Goal: Transaction & Acquisition: Purchase product/service

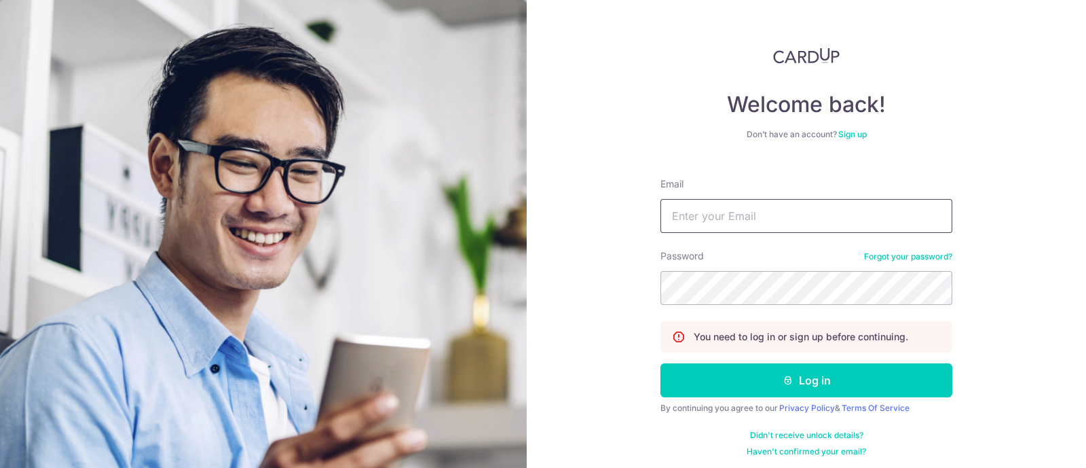
click at [722, 222] on input "Email" at bounding box center [807, 216] width 292 height 34
type input "mixologist2000@gmail.com"
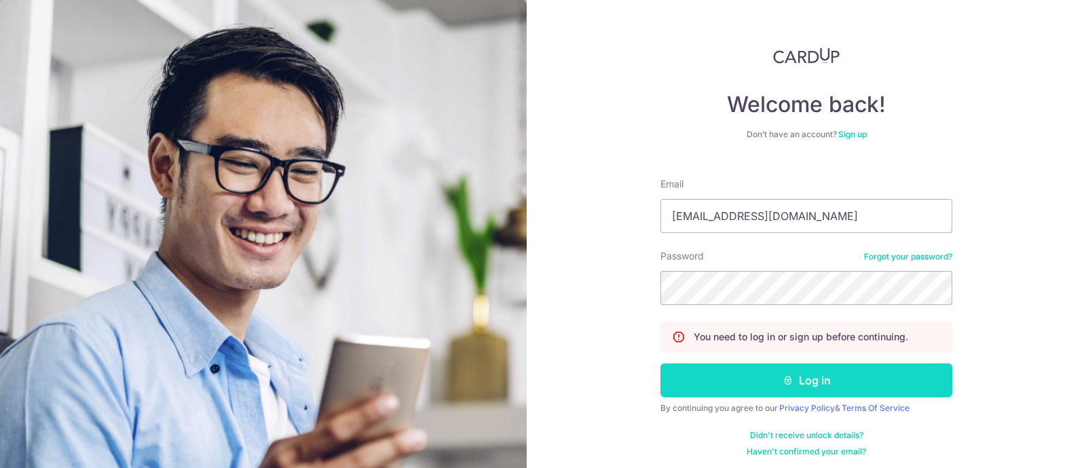
click at [814, 373] on button "Log in" at bounding box center [807, 380] width 292 height 34
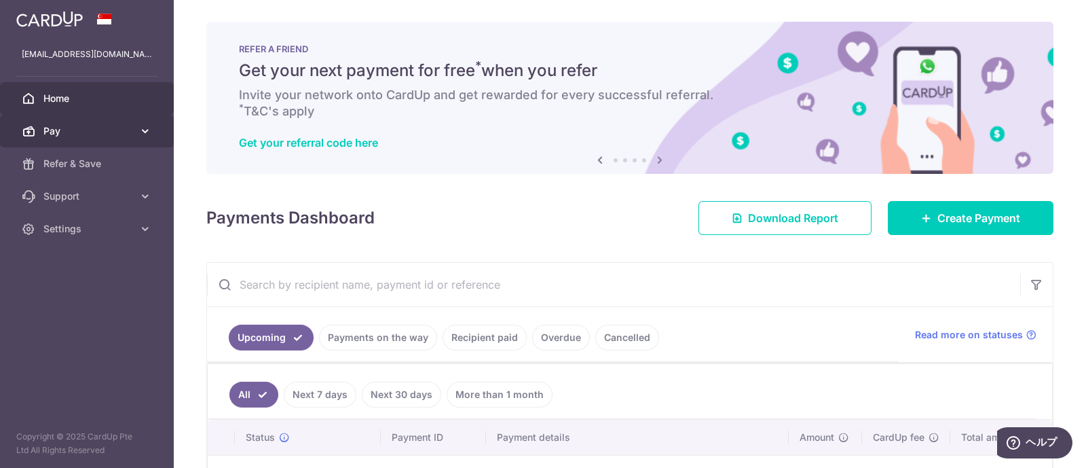
click at [63, 130] on span "Pay" at bounding box center [88, 131] width 90 height 14
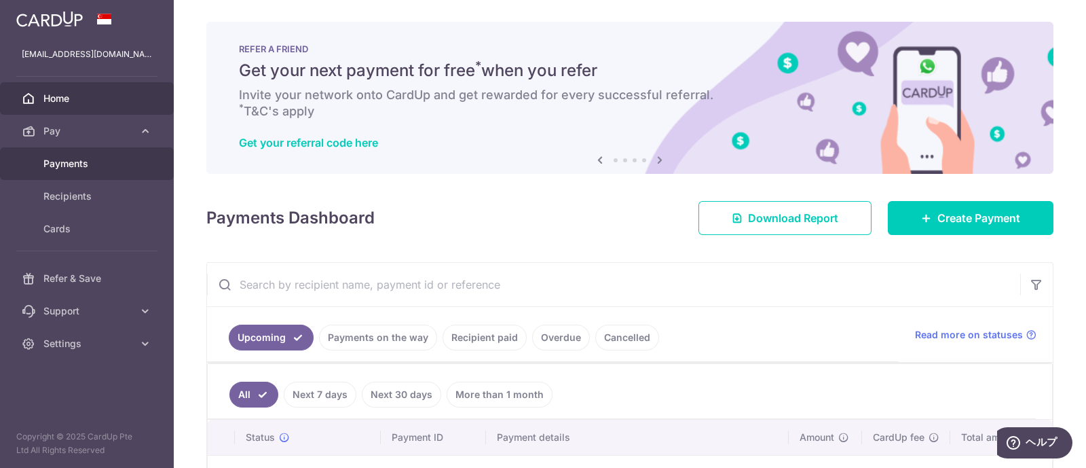
click at [73, 162] on span "Payments" at bounding box center [88, 164] width 90 height 14
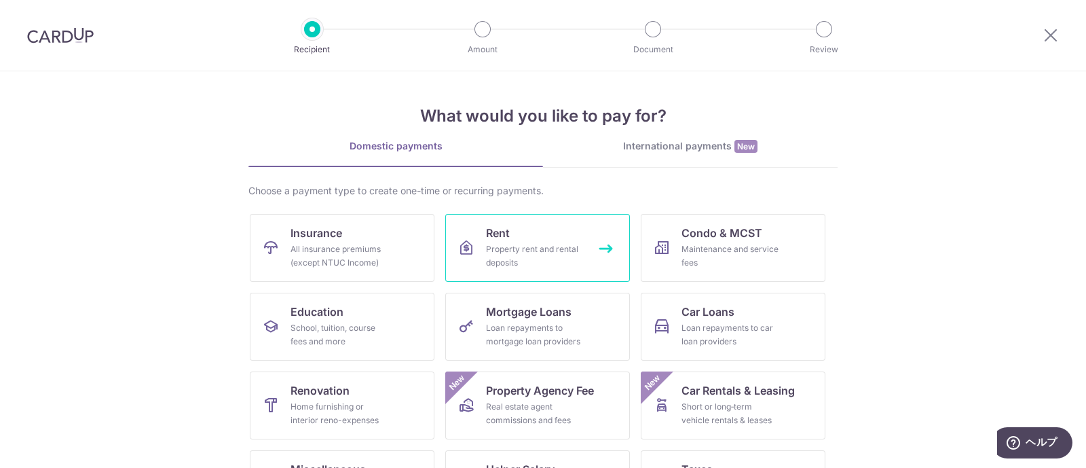
click at [547, 254] on div "Property rent and rental deposits" at bounding box center [535, 255] width 98 height 27
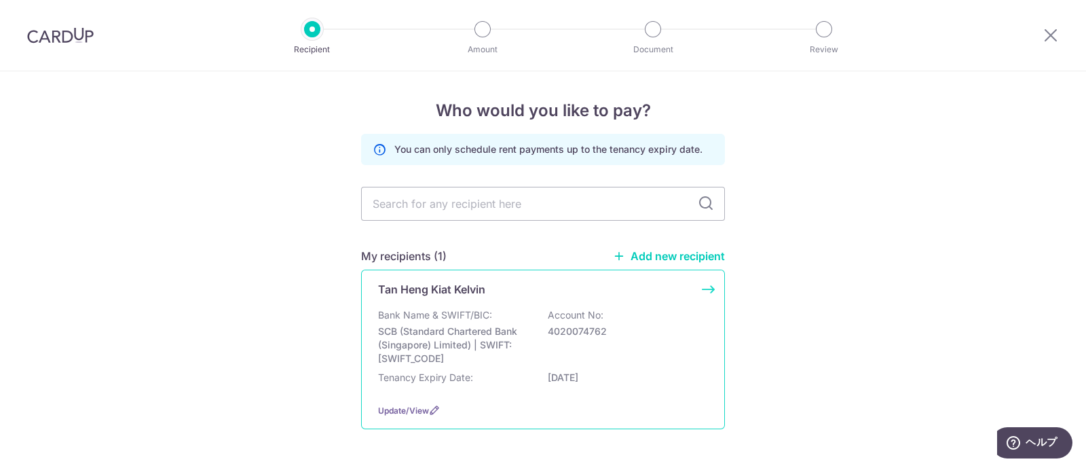
click at [574, 312] on p "Account No:" at bounding box center [576, 315] width 56 height 14
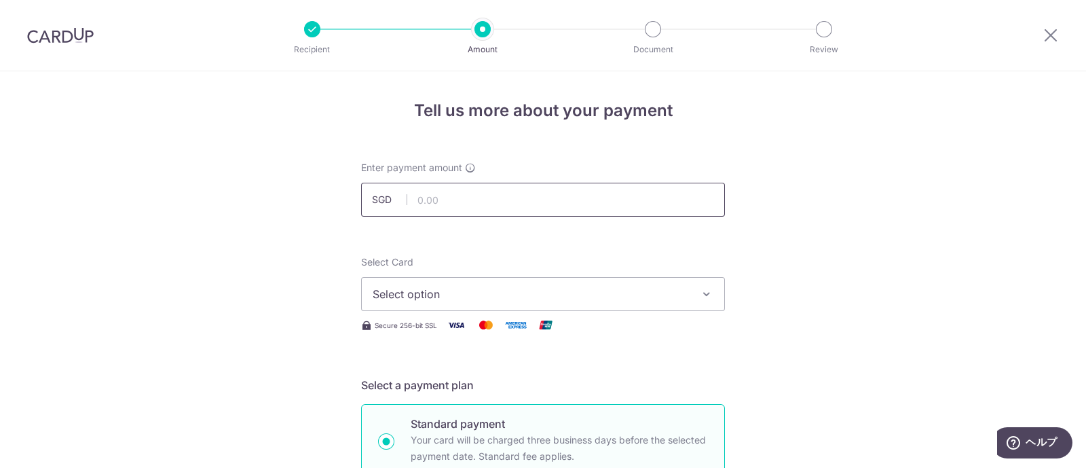
click at [469, 199] on input "text" at bounding box center [543, 200] width 364 height 34
type input "3,100.00"
click at [712, 296] on button "Select option" at bounding box center [543, 294] width 364 height 34
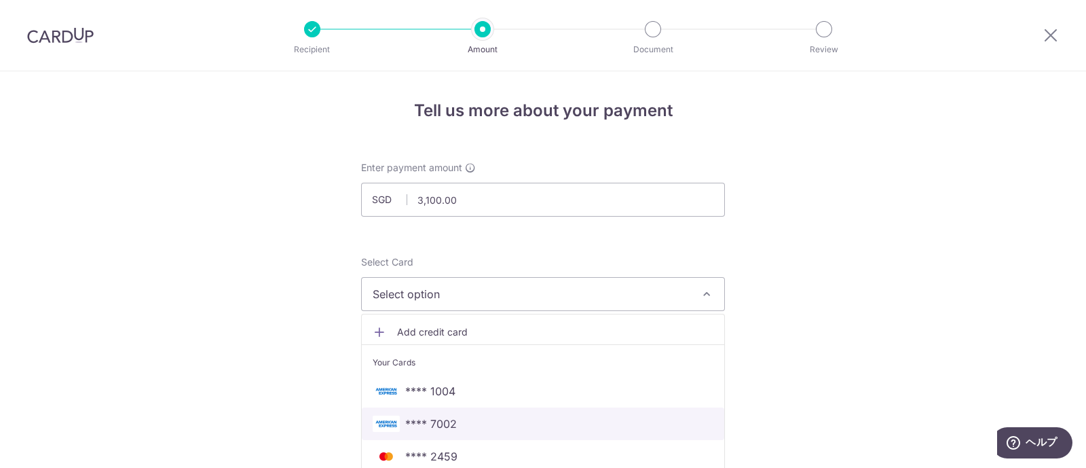
click at [494, 428] on span "**** 7002" at bounding box center [543, 424] width 341 height 16
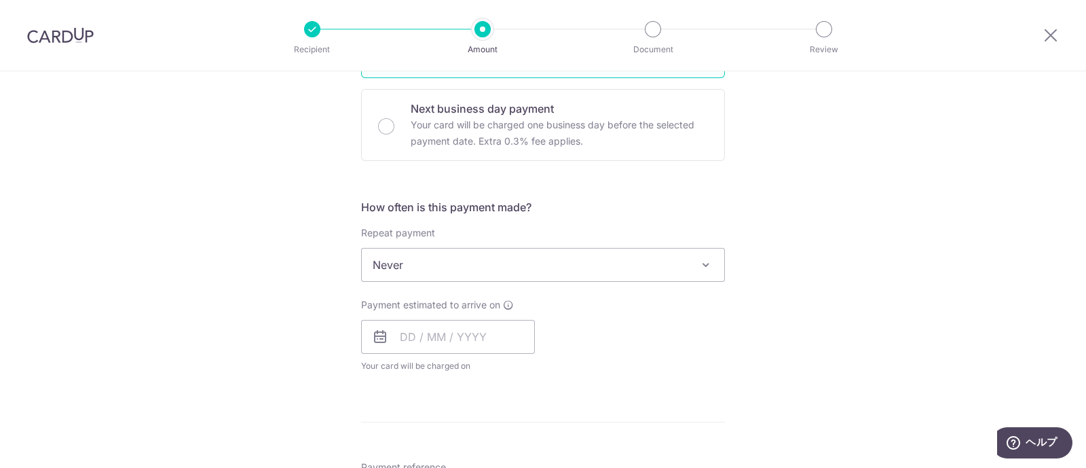
scroll to position [424, 0]
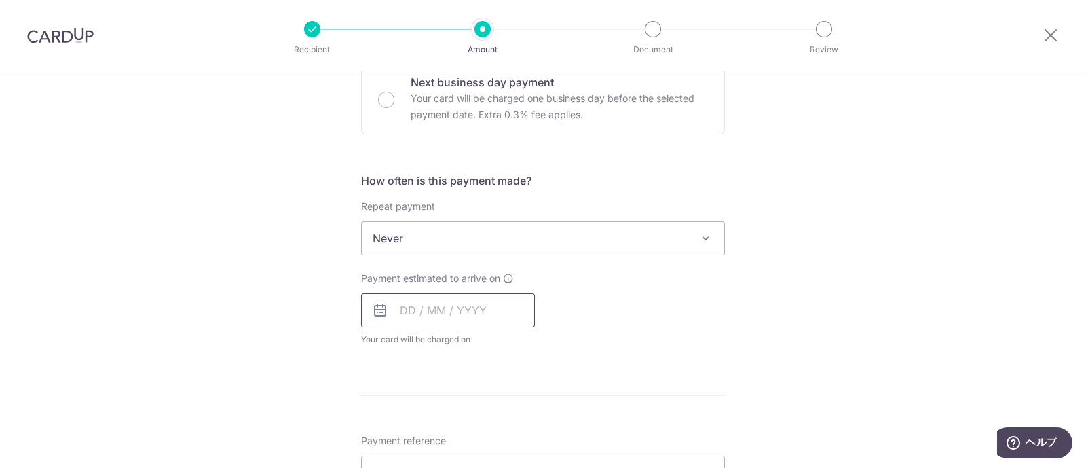
click at [496, 312] on input "text" at bounding box center [448, 310] width 174 height 34
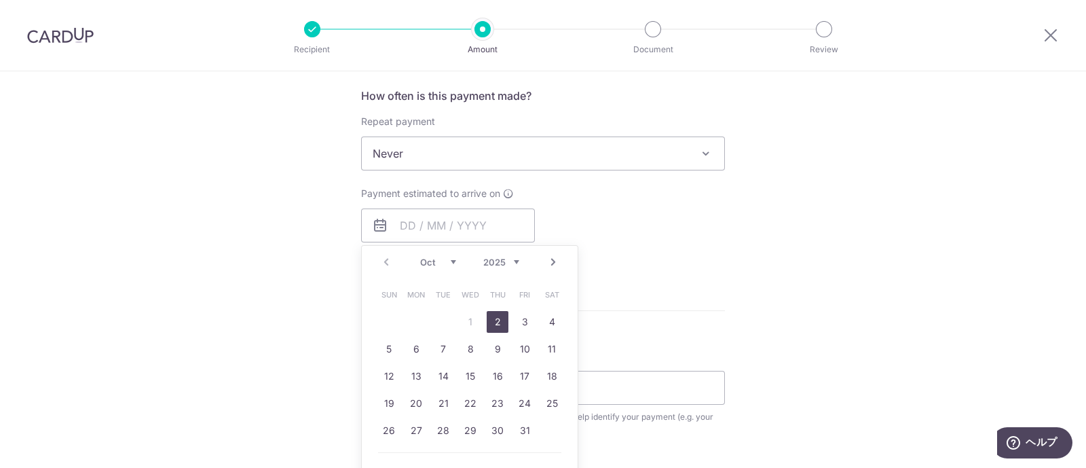
drag, startPoint x: 499, startPoint y: 325, endPoint x: 697, endPoint y: 300, distance: 199.1
click at [499, 325] on link "2" at bounding box center [498, 322] width 22 height 22
type input "02/10/2025"
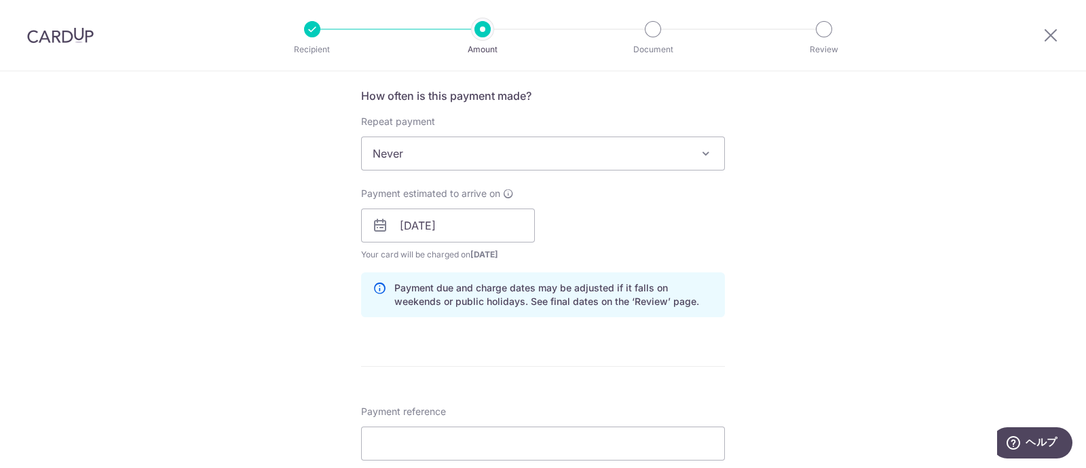
click at [804, 309] on div "Tell us more about your payment Enter payment amount SGD 3,100.00 3100.00 Selec…" at bounding box center [543, 204] width 1086 height 1284
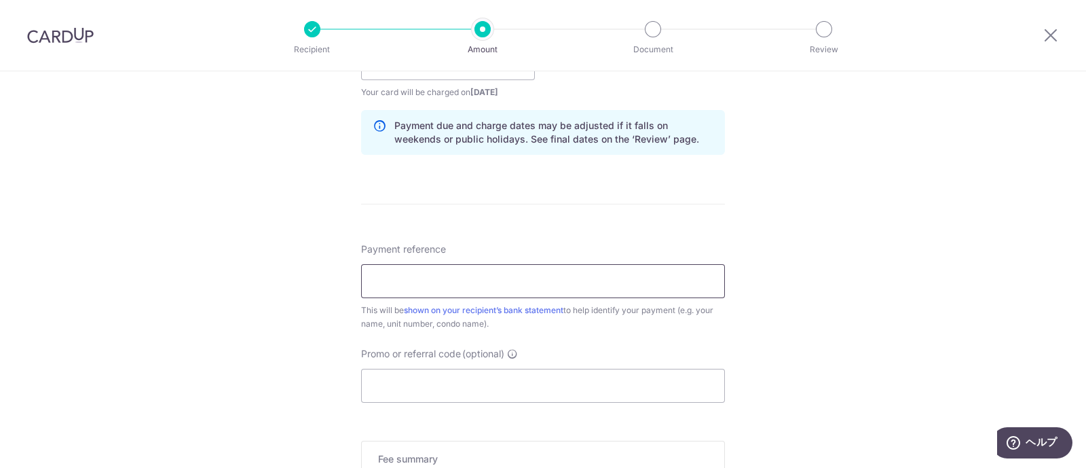
scroll to position [678, 0]
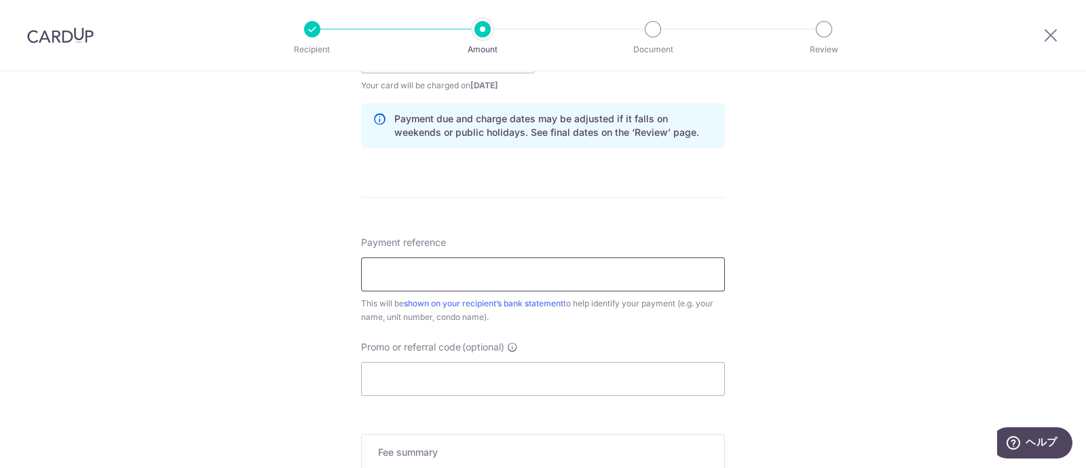
click at [585, 276] on input "Payment reference" at bounding box center [543, 274] width 364 height 34
type input "Kazuhiro Chii 04-29 KAP Residence"
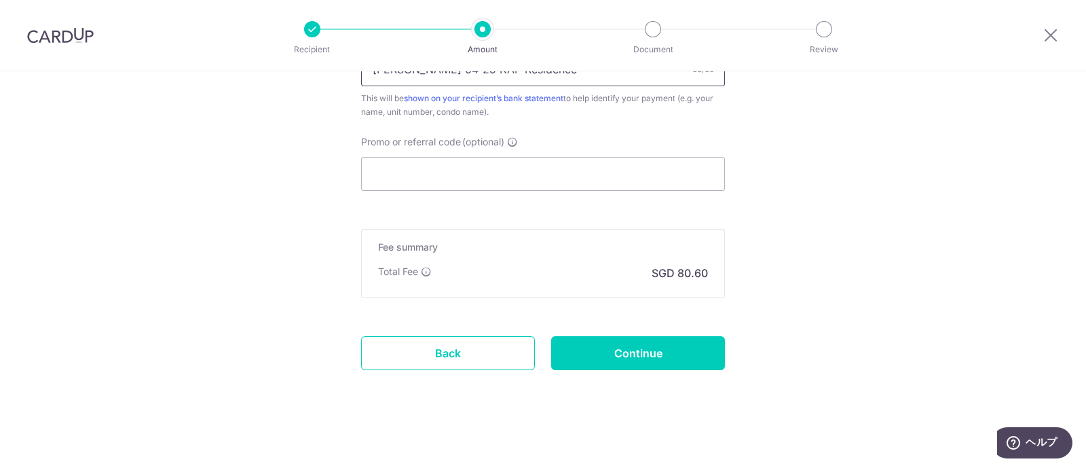
scroll to position [885, 0]
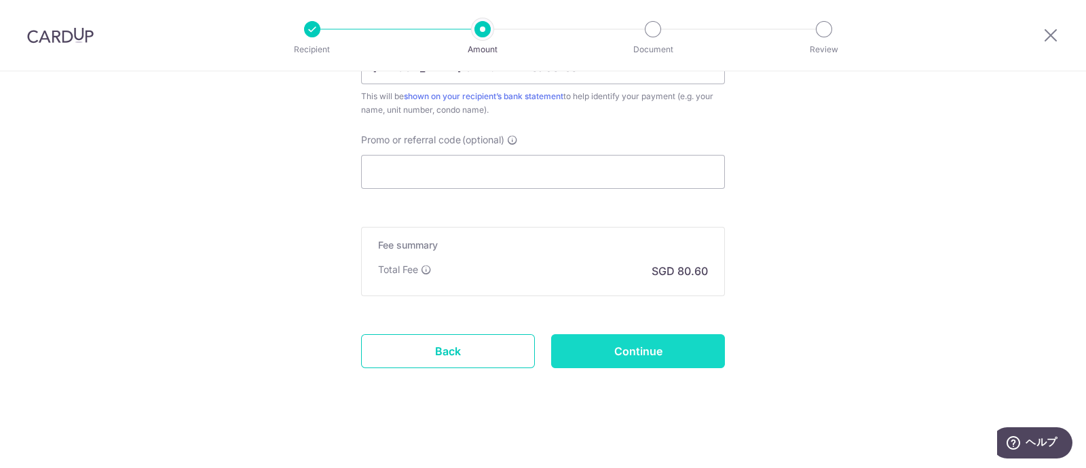
click at [663, 354] on input "Continue" at bounding box center [638, 351] width 174 height 34
type input "Create Schedule"
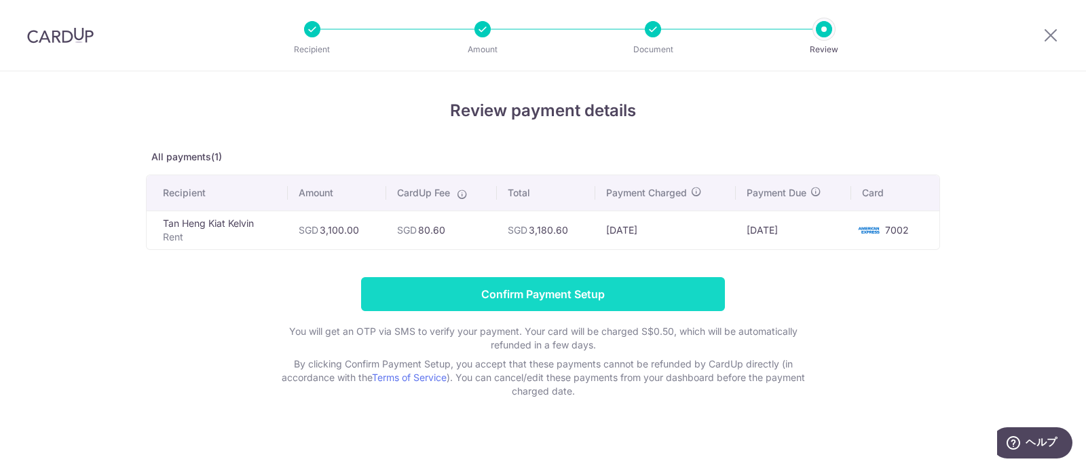
click at [597, 298] on input "Confirm Payment Setup" at bounding box center [543, 294] width 364 height 34
